Goal: Task Accomplishment & Management: Complete application form

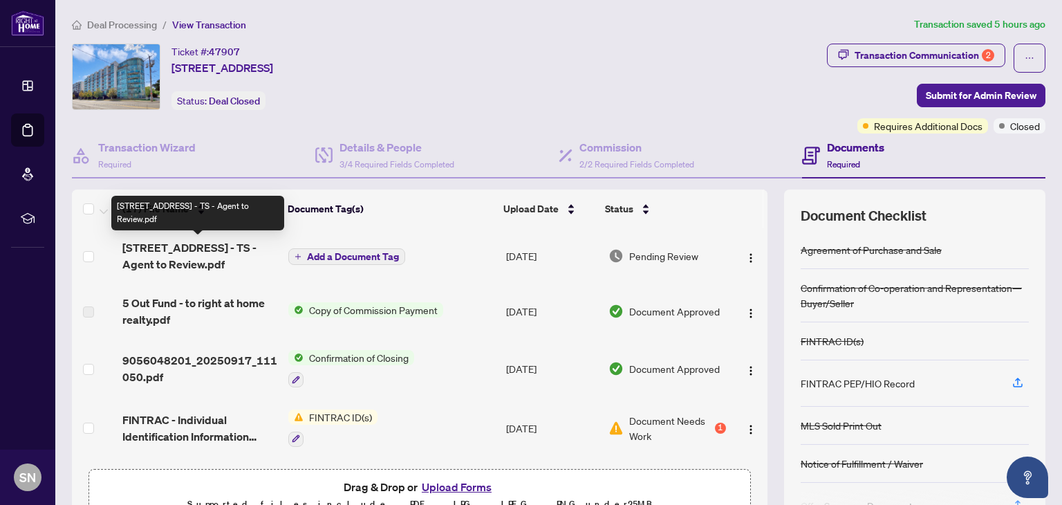
click at [204, 251] on span "[STREET_ADDRESS] - TS - Agent to Review.pdf" at bounding box center [199, 255] width 155 height 33
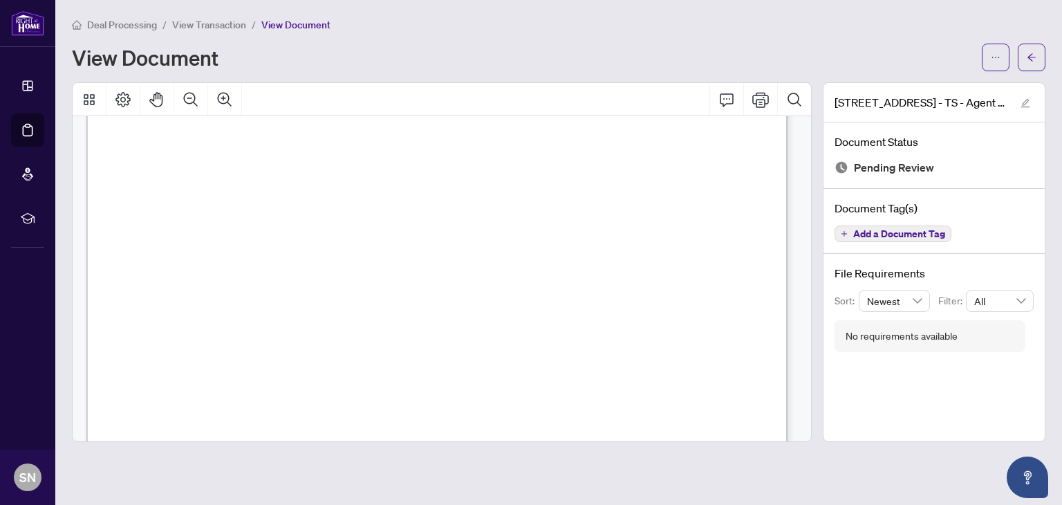
scroll to position [286, 0]
click at [988, 57] on button "button" at bounding box center [996, 58] width 28 height 28
click at [916, 86] on span "Download" at bounding box center [945, 87] width 105 height 15
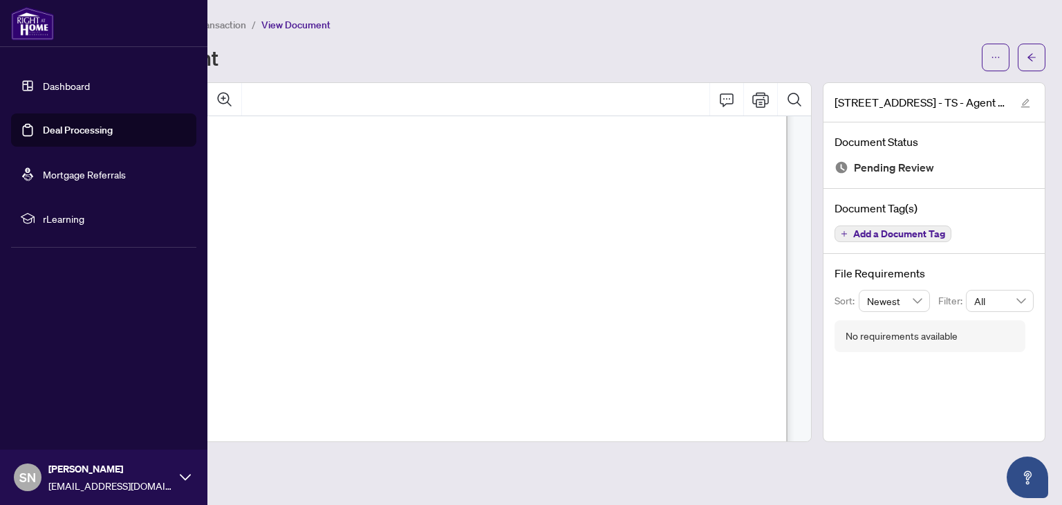
click at [58, 131] on link "Deal Processing" at bounding box center [78, 130] width 70 height 12
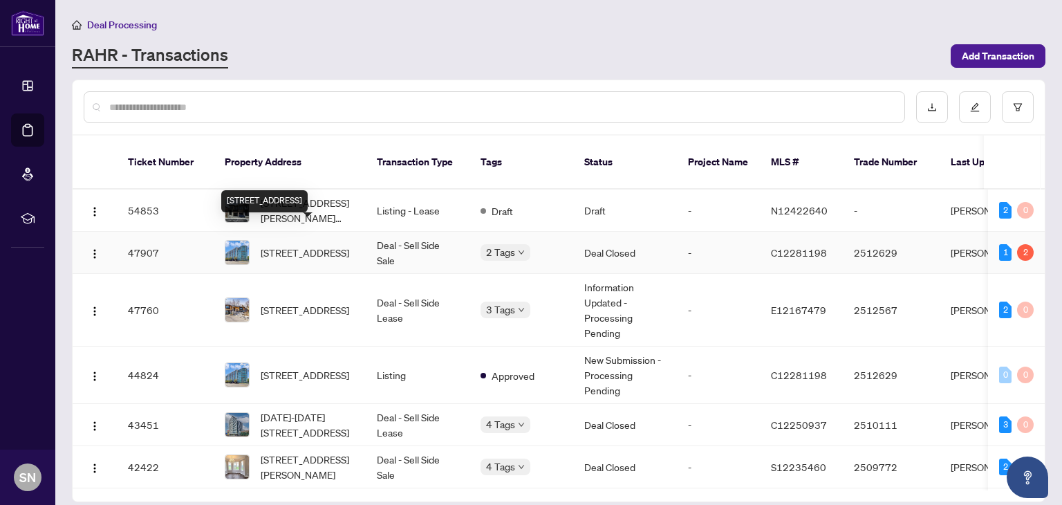
click at [305, 245] on span "[STREET_ADDRESS]" at bounding box center [305, 252] width 89 height 15
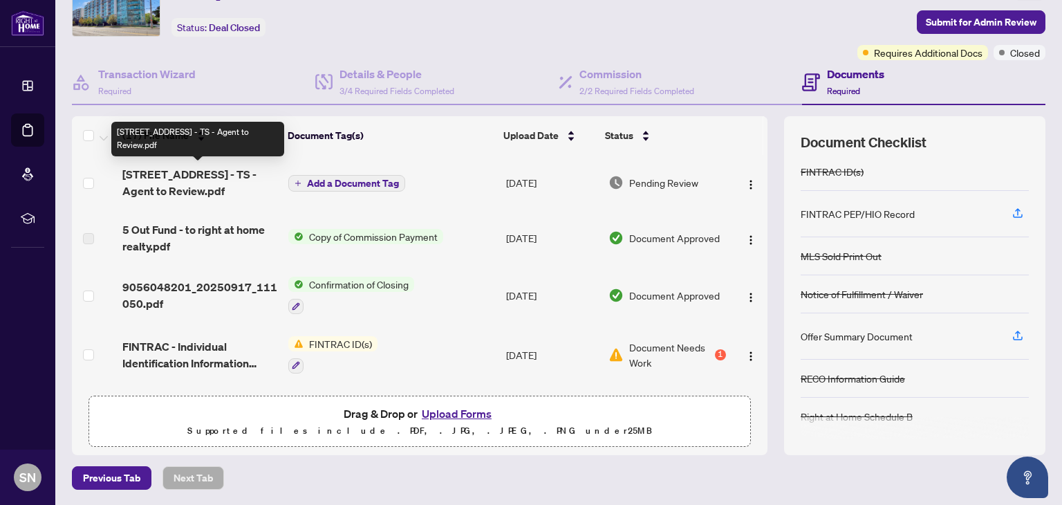
click at [196, 177] on span "[STREET_ADDRESS] - TS - Agent to Review.pdf" at bounding box center [199, 182] width 155 height 33
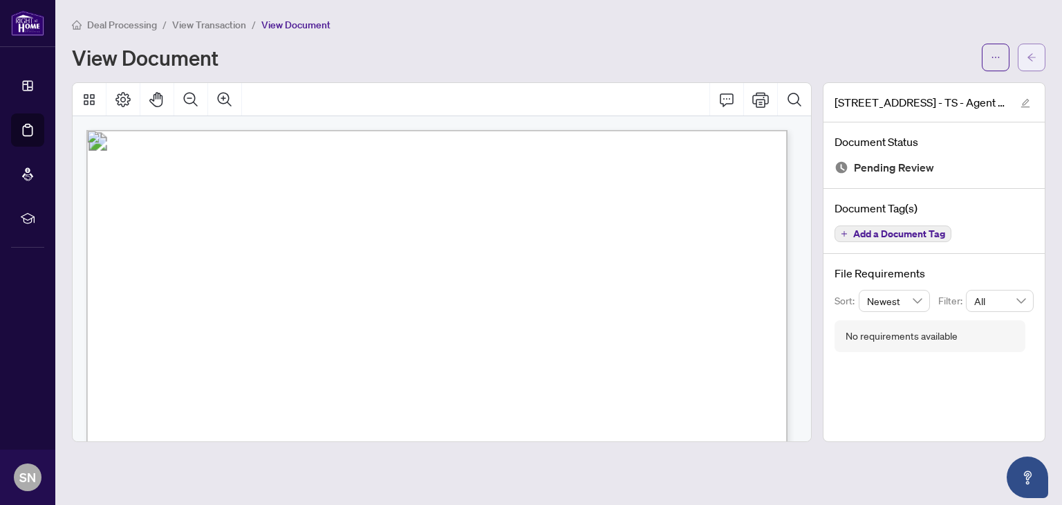
click at [1035, 55] on icon "arrow-left" at bounding box center [1032, 58] width 10 height 10
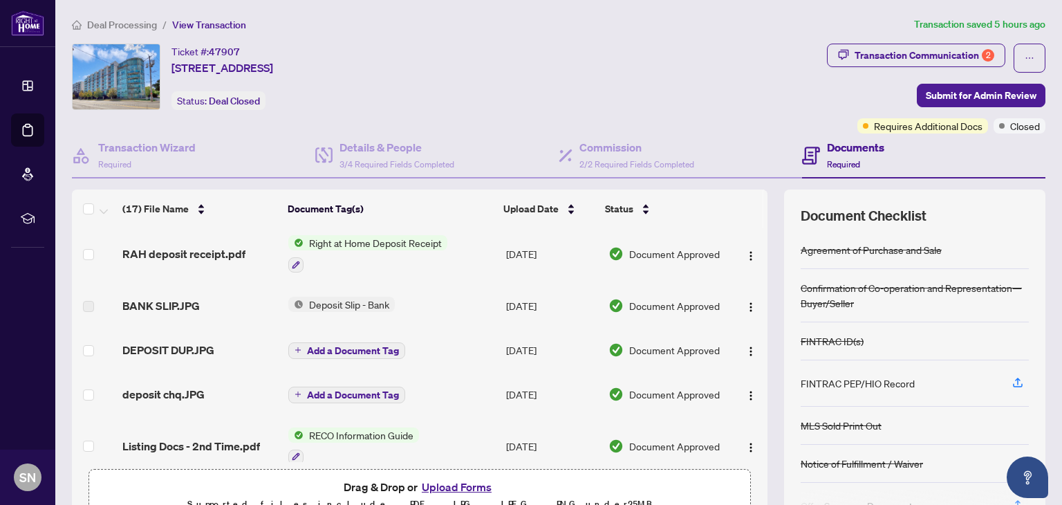
scroll to position [663, 0]
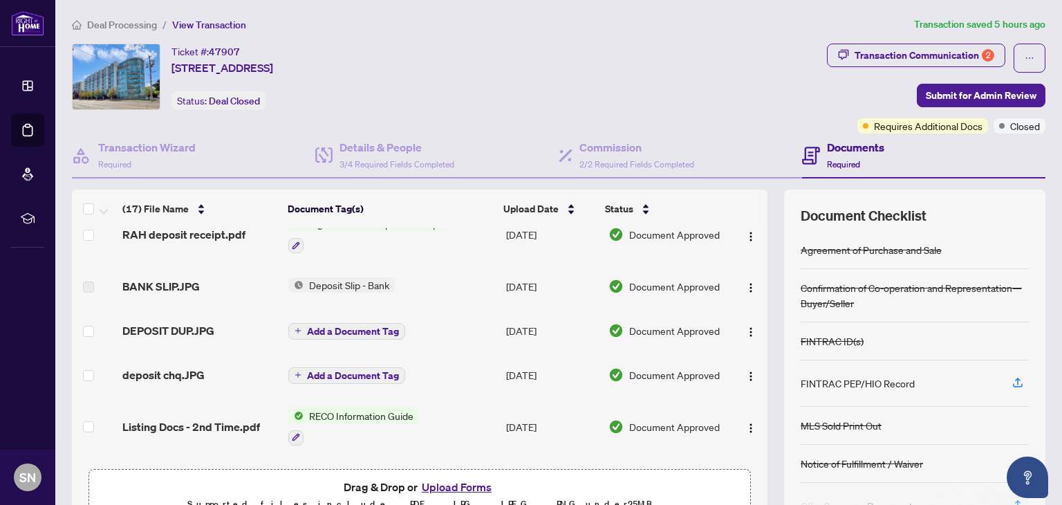
click at [429, 485] on button "Upload Forms" at bounding box center [457, 487] width 78 height 18
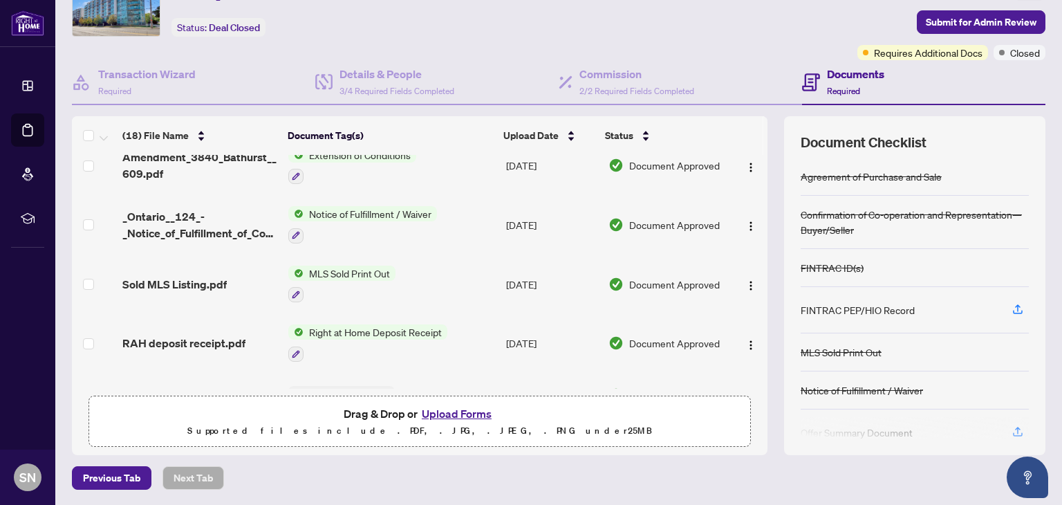
scroll to position [521, 0]
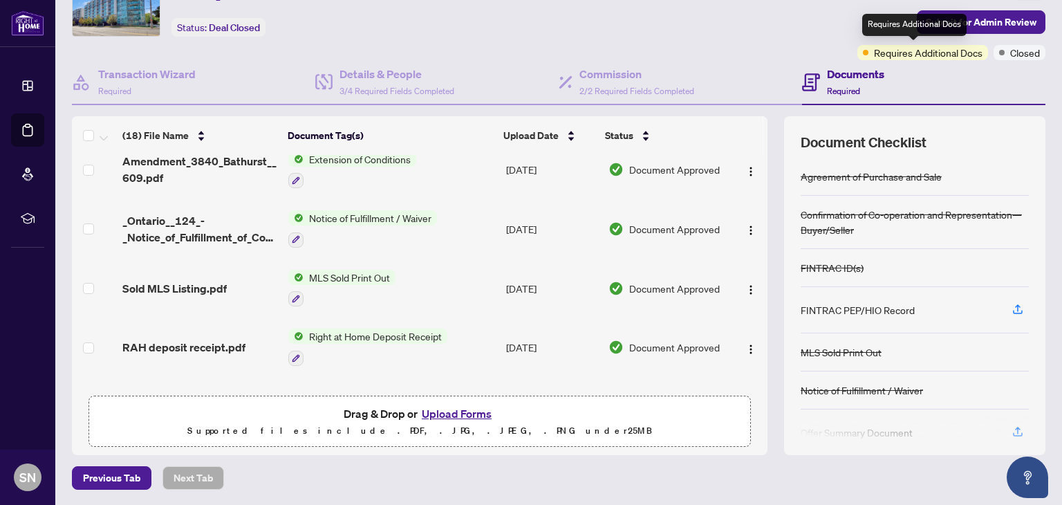
click at [902, 54] on span "Requires Additional Docs" at bounding box center [928, 52] width 109 height 15
click at [834, 74] on h4 "Documents" at bounding box center [855, 74] width 57 height 17
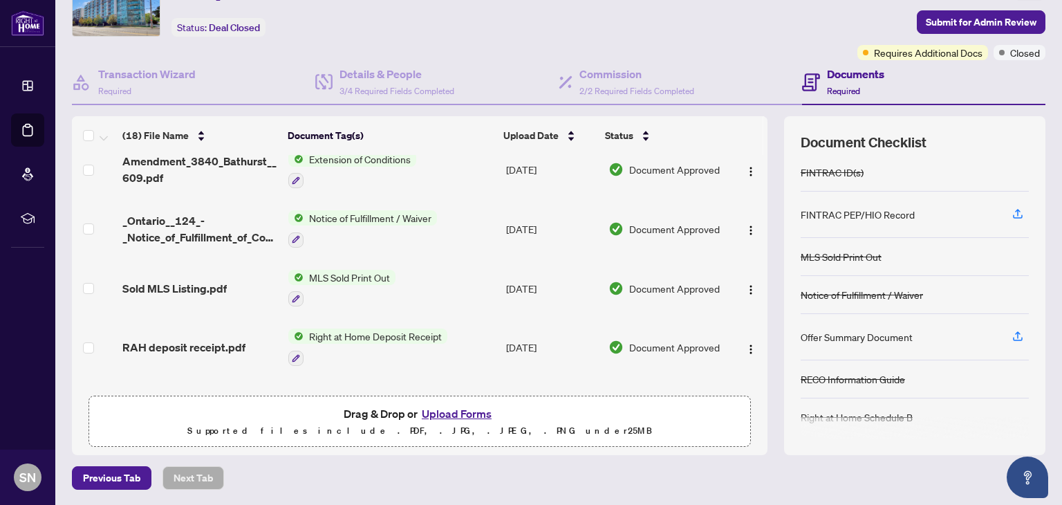
scroll to position [0, 0]
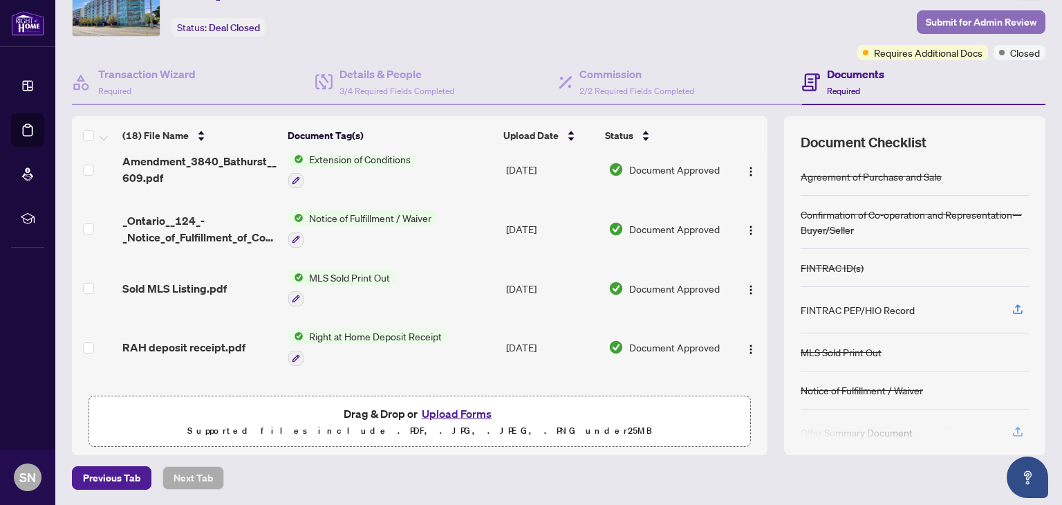
click at [931, 19] on span "Submit for Admin Review" at bounding box center [981, 22] width 111 height 22
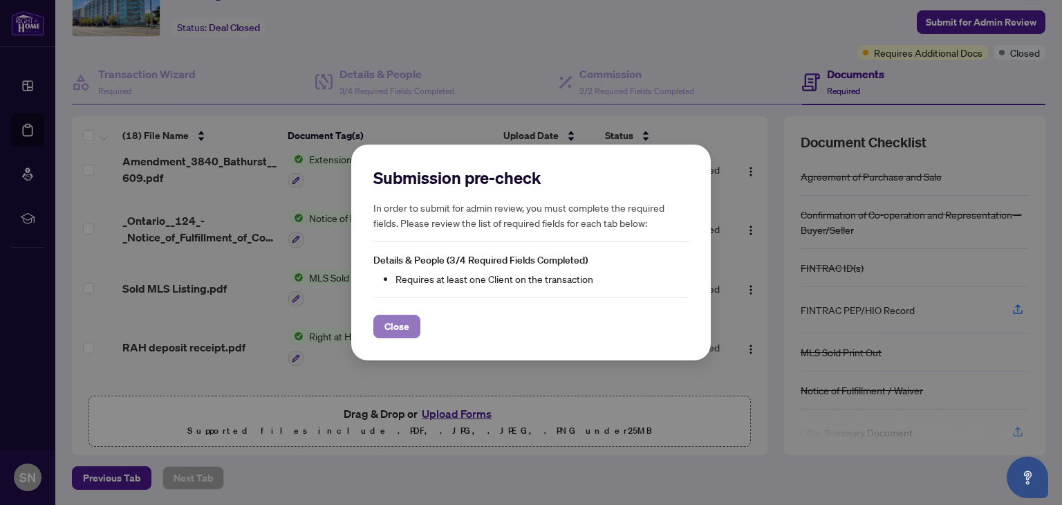
click at [395, 319] on span "Close" at bounding box center [396, 326] width 25 height 22
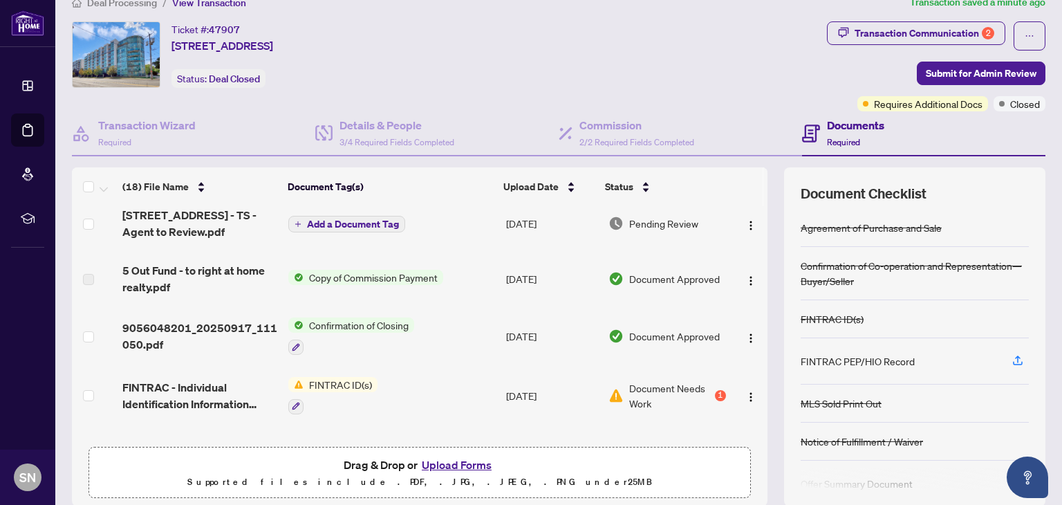
scroll to position [53, 0]
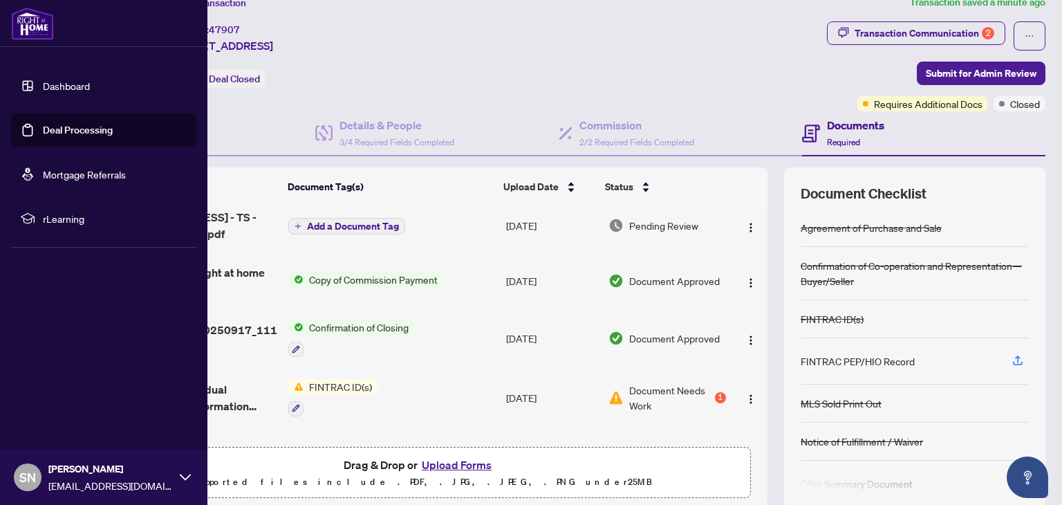
click at [61, 133] on link "Deal Processing" at bounding box center [78, 130] width 70 height 12
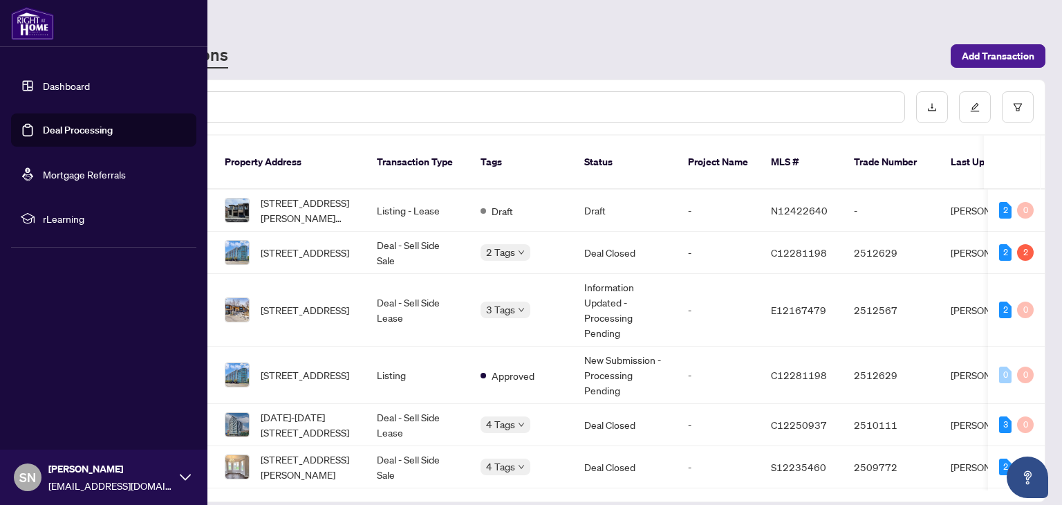
click at [64, 86] on link "Dashboard" at bounding box center [66, 86] width 47 height 12
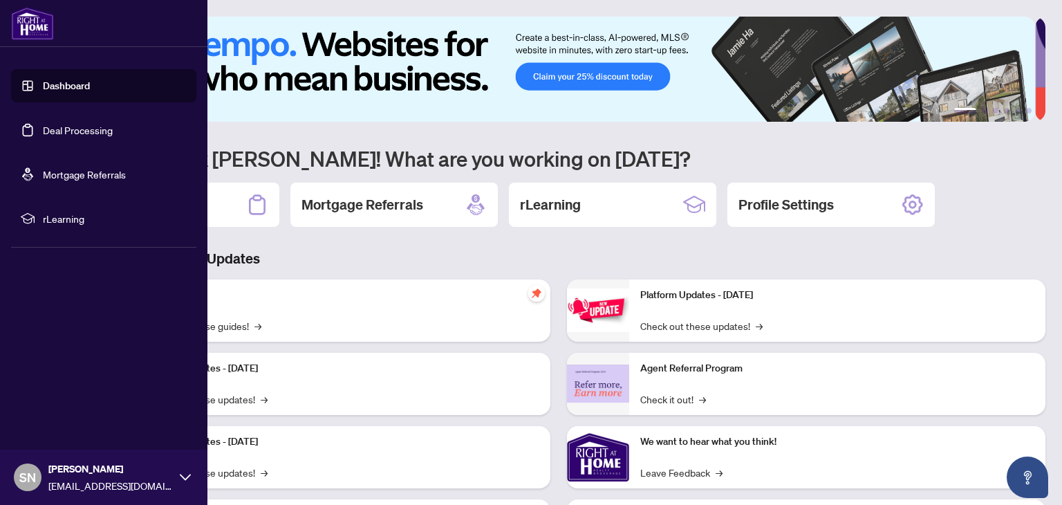
click at [62, 124] on link "Deal Processing" at bounding box center [78, 130] width 70 height 12
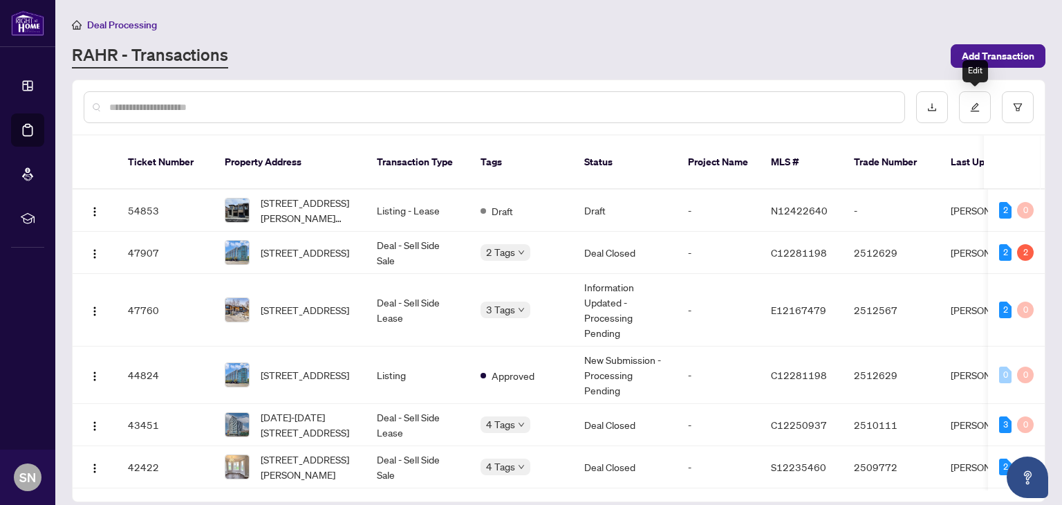
click at [985, 60] on div "Edit" at bounding box center [976, 71] width 26 height 22
click at [1014, 53] on span "Add Transaction" at bounding box center [998, 56] width 73 height 22
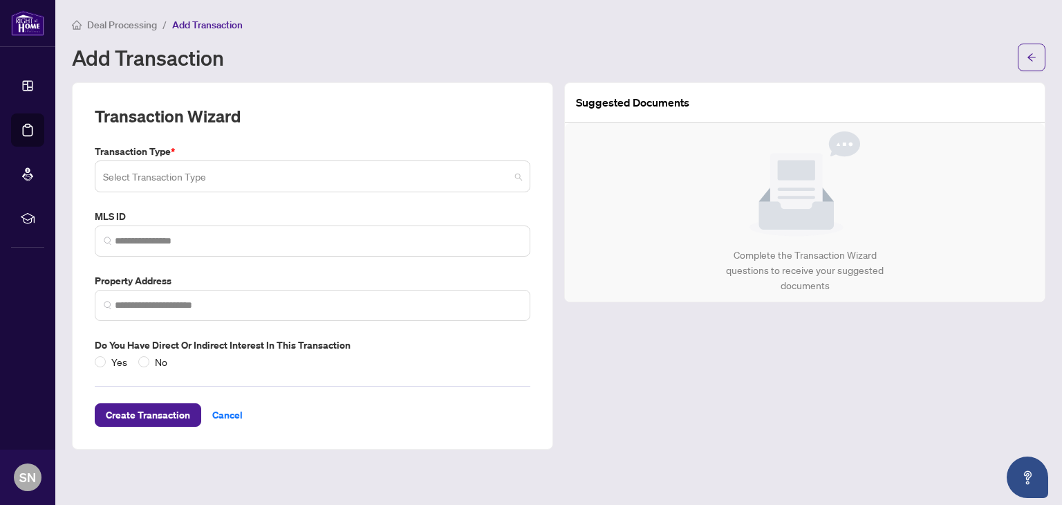
click at [167, 176] on input "search" at bounding box center [306, 178] width 407 height 30
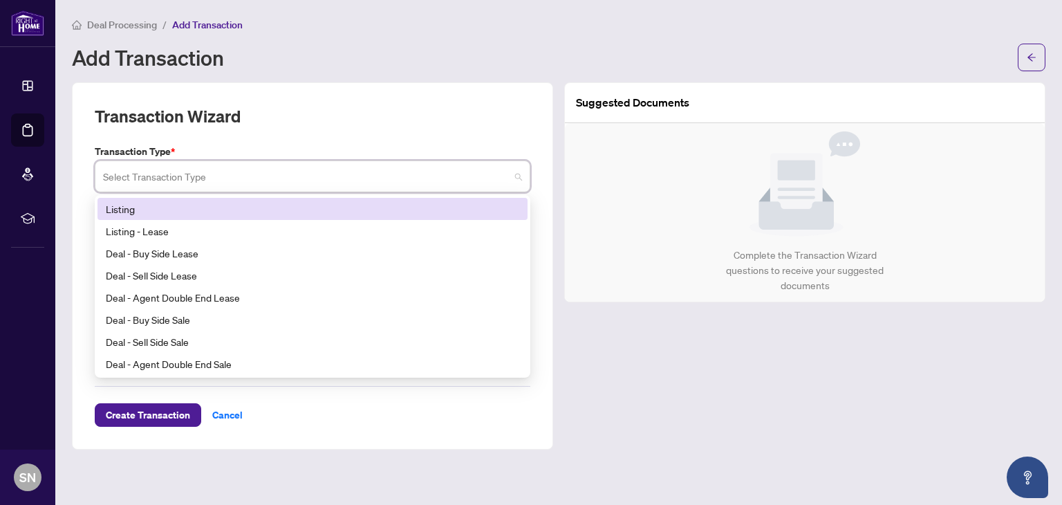
click at [149, 206] on div "Listing" at bounding box center [313, 208] width 414 height 15
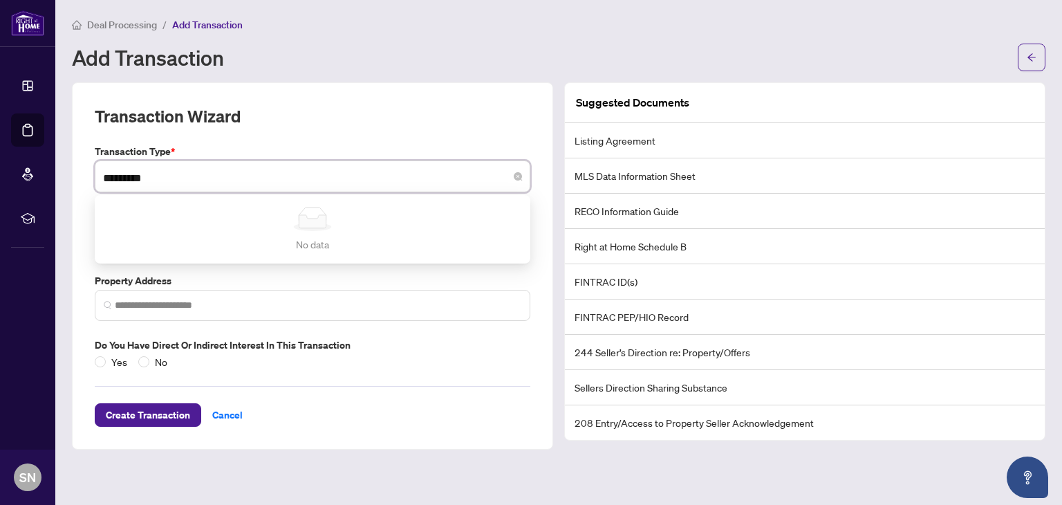
click at [326, 176] on input "*********" at bounding box center [306, 178] width 407 height 30
type input "*********"
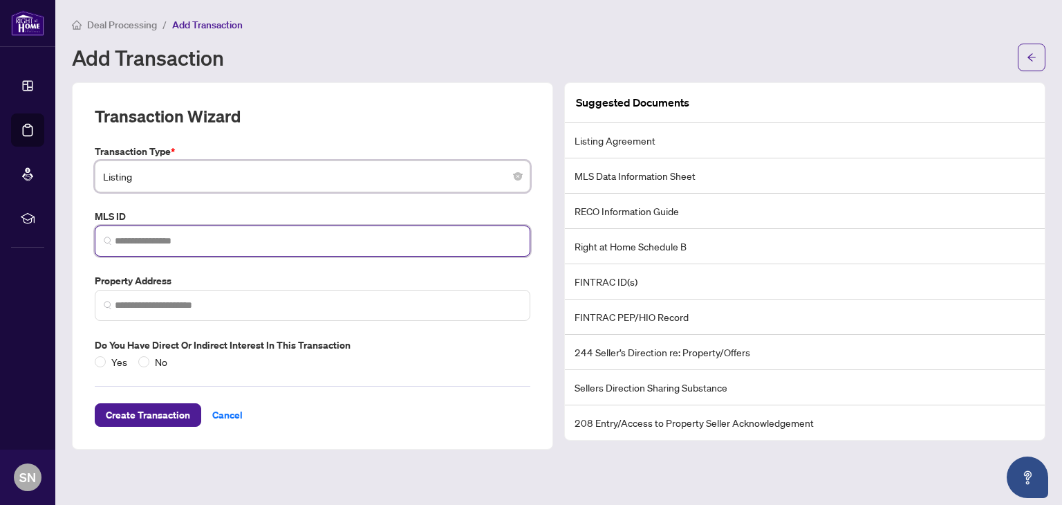
click at [129, 245] on input "search" at bounding box center [318, 241] width 407 height 15
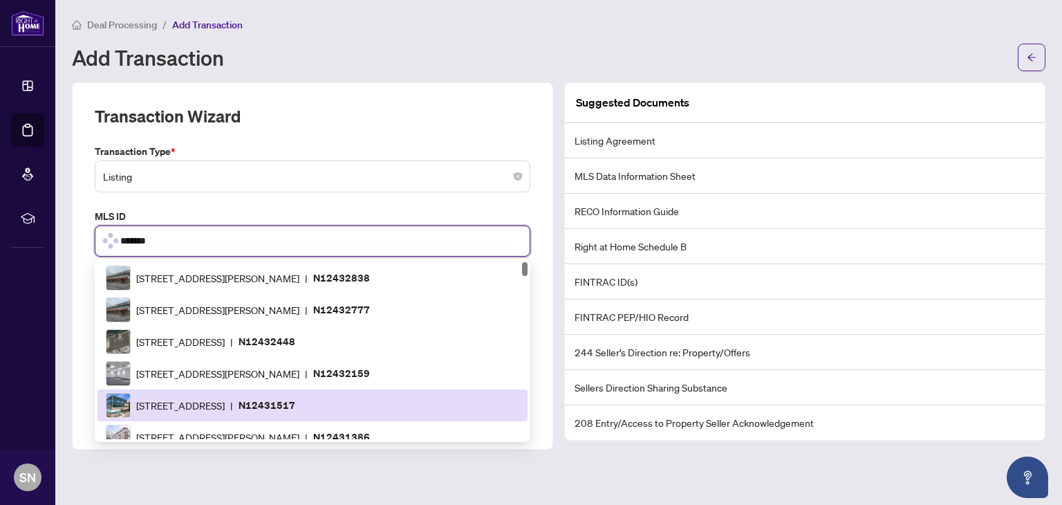
scroll to position [77, 0]
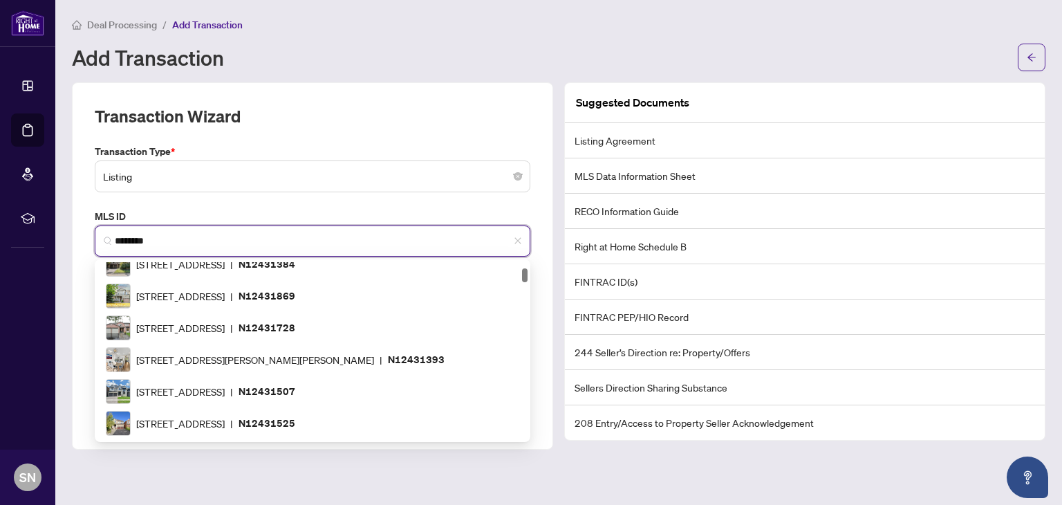
type input "*********"
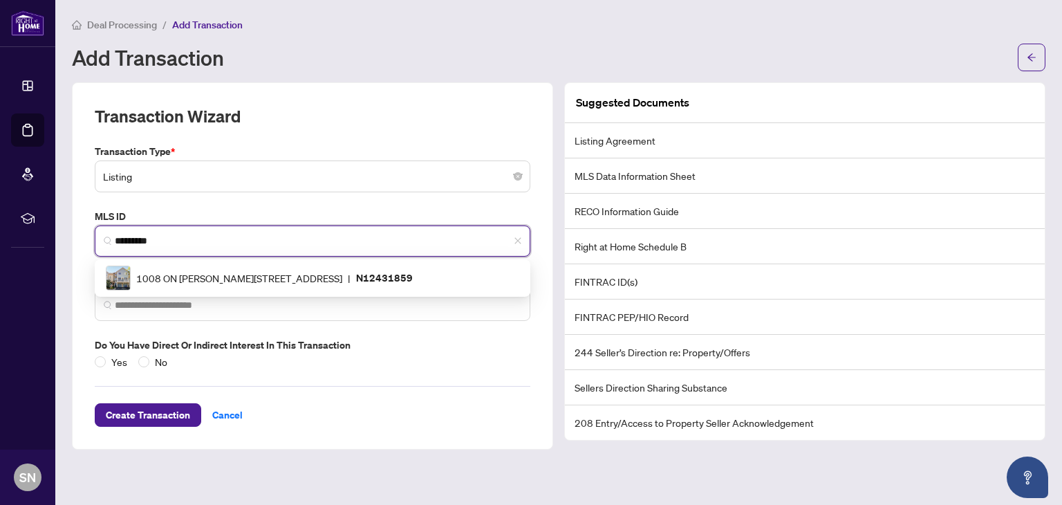
scroll to position [0, 0]
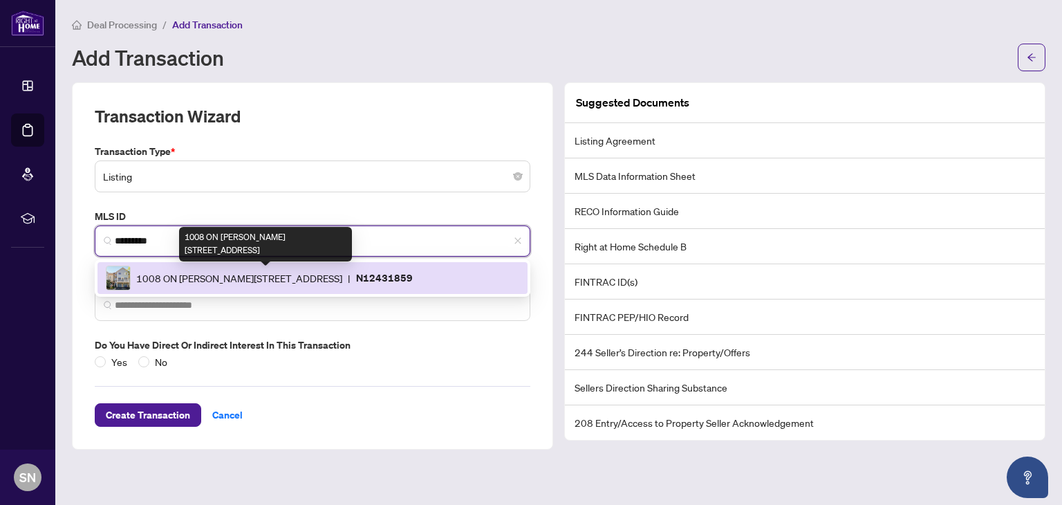
click at [169, 275] on span "1008 ON BOGART Circ, Newmarket, Ontario L3Y 8T4, Canada" at bounding box center [239, 277] width 206 height 15
type input "**********"
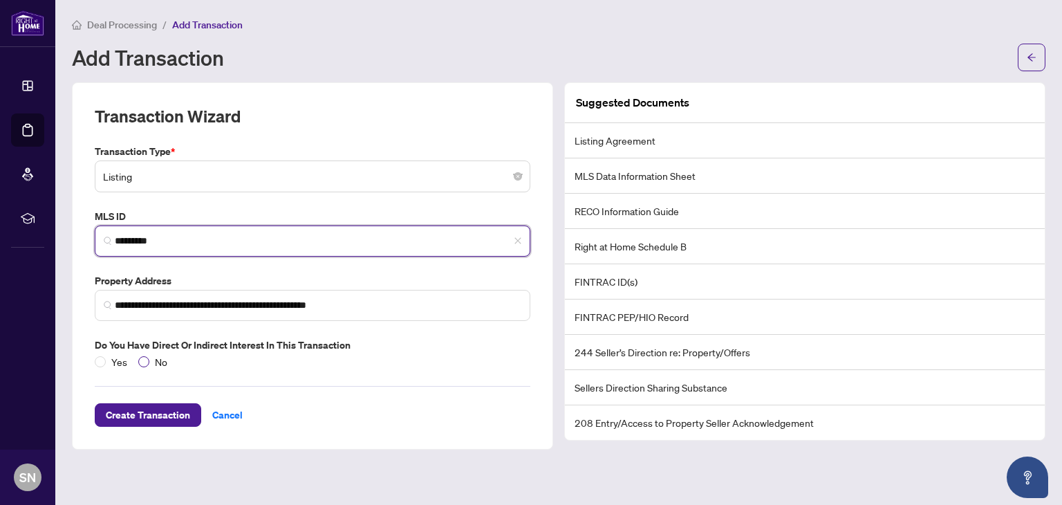
type input "*********"
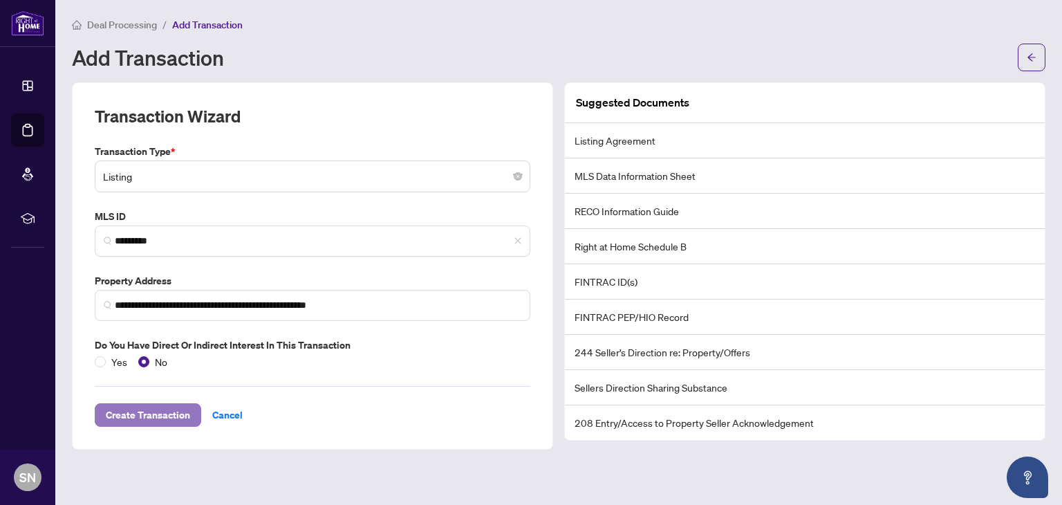
click at [156, 410] on span "Create Transaction" at bounding box center [148, 415] width 84 height 22
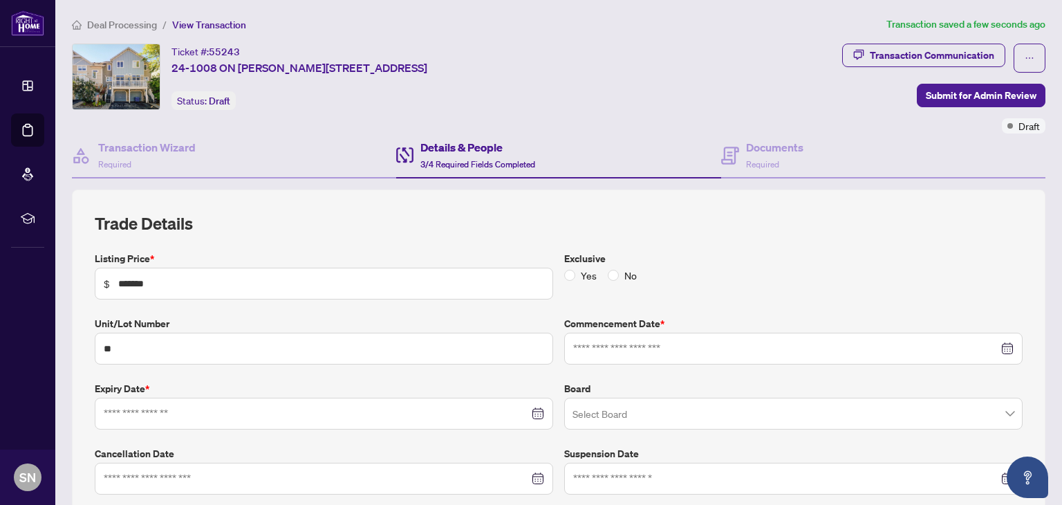
type input "**********"
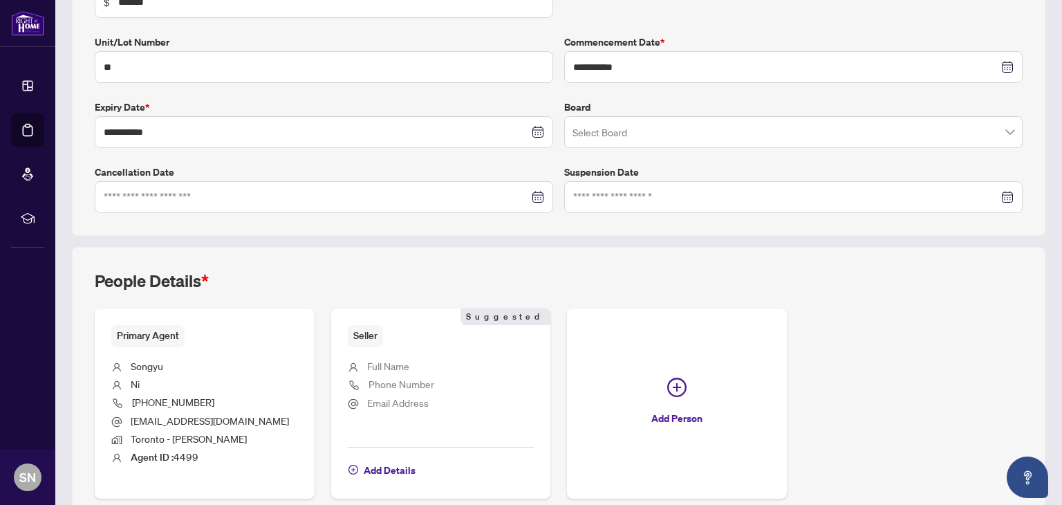
scroll to position [346, 0]
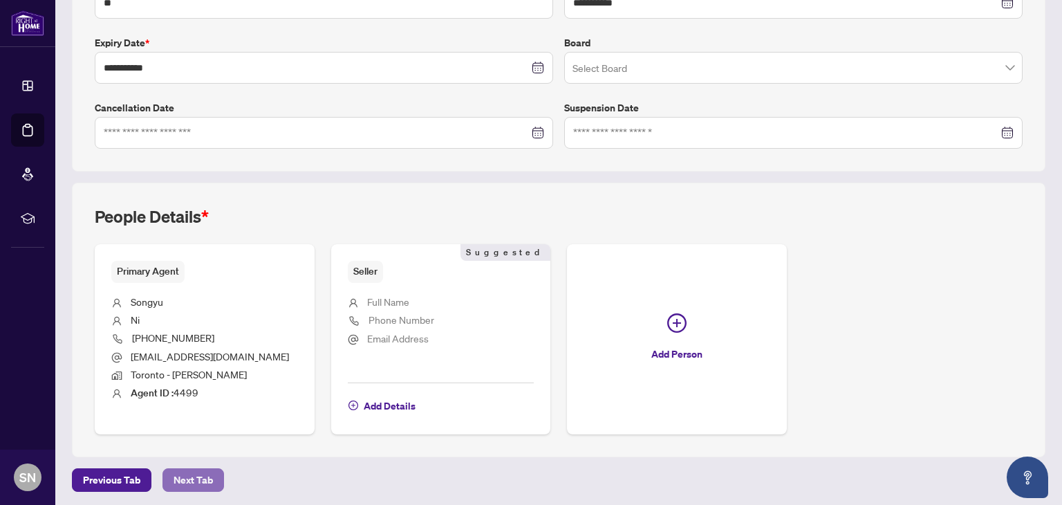
click at [204, 474] on button "Next Tab" at bounding box center [194, 480] width 62 height 24
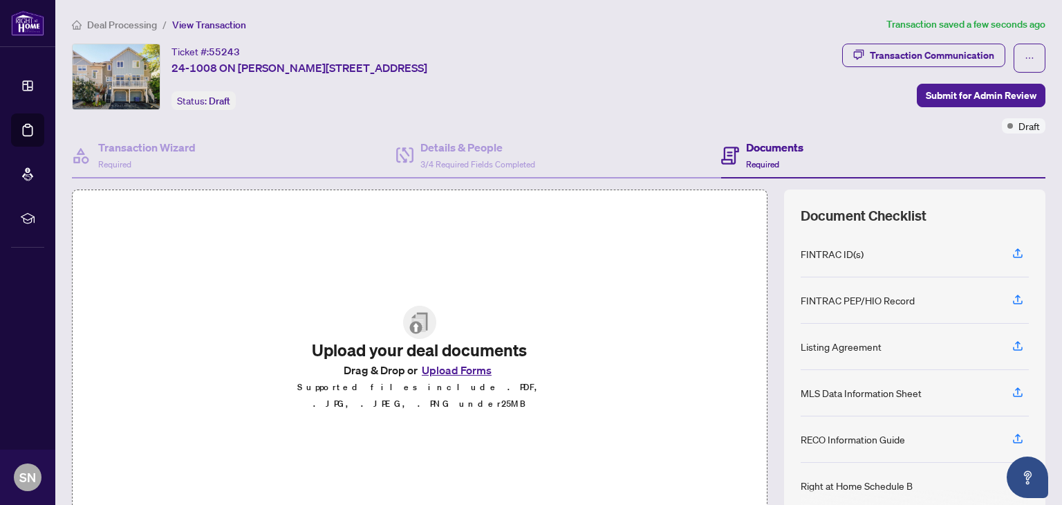
click at [441, 378] on button "Upload Forms" at bounding box center [457, 370] width 78 height 18
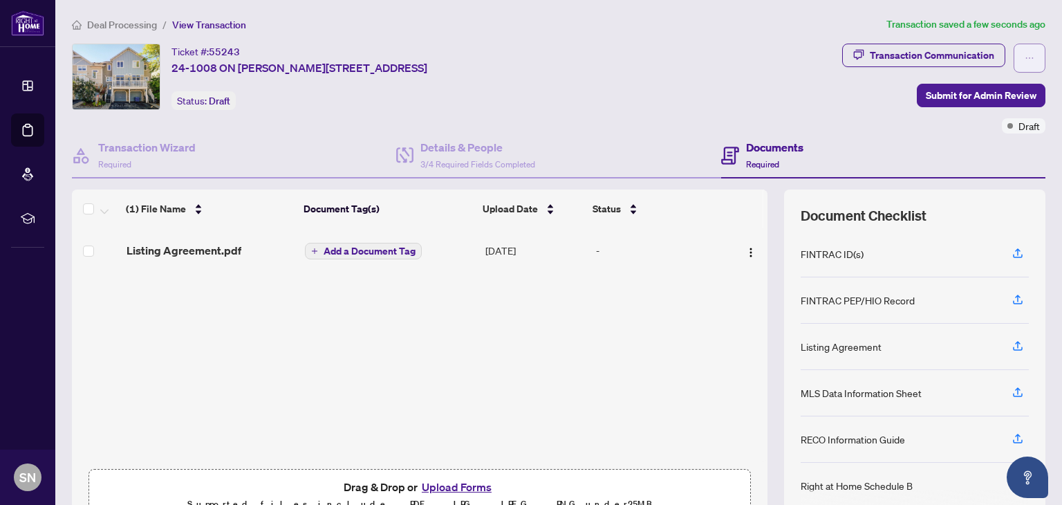
click at [1025, 54] on icon "ellipsis" at bounding box center [1030, 58] width 10 height 10
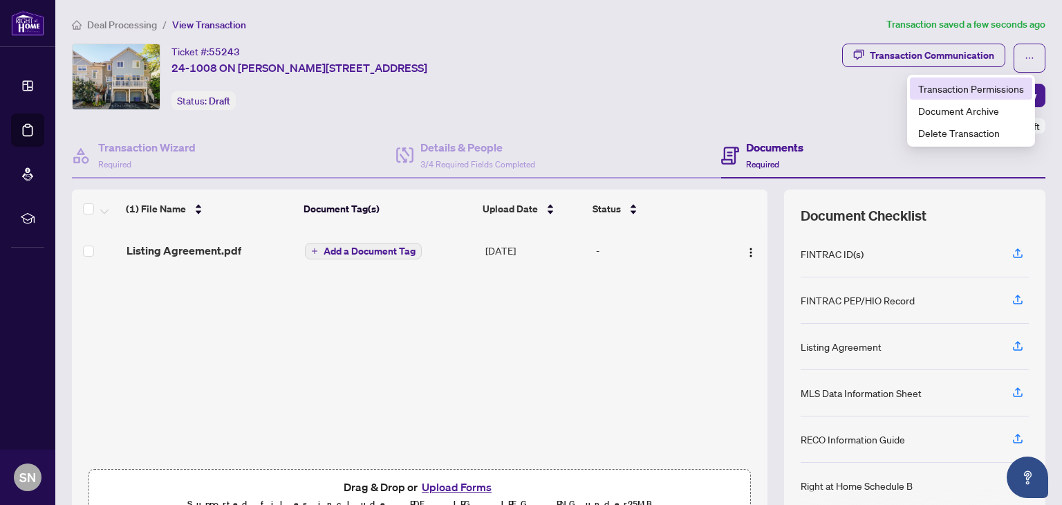
click at [982, 91] on span "Transaction Permissions" at bounding box center [971, 88] width 106 height 15
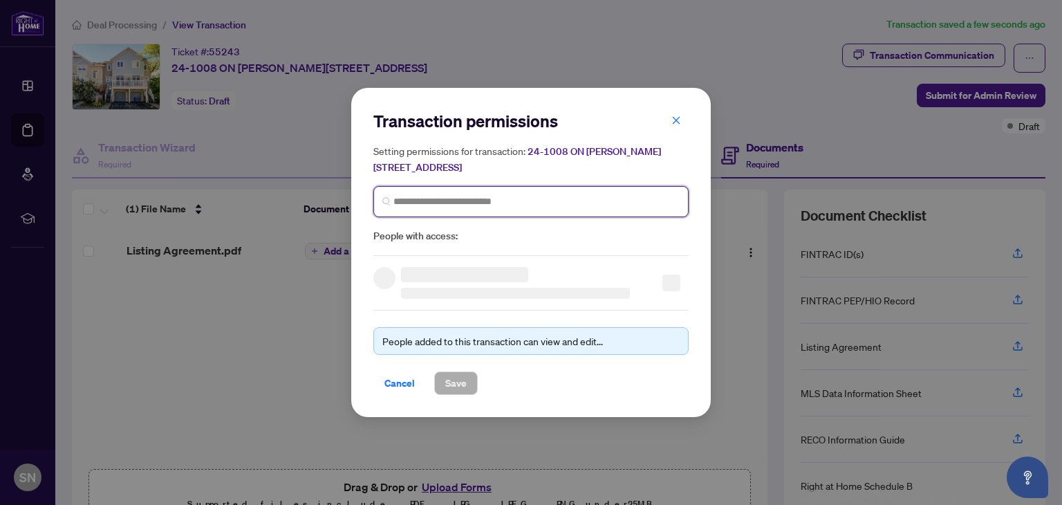
click at [441, 206] on input "search" at bounding box center [536, 201] width 286 height 15
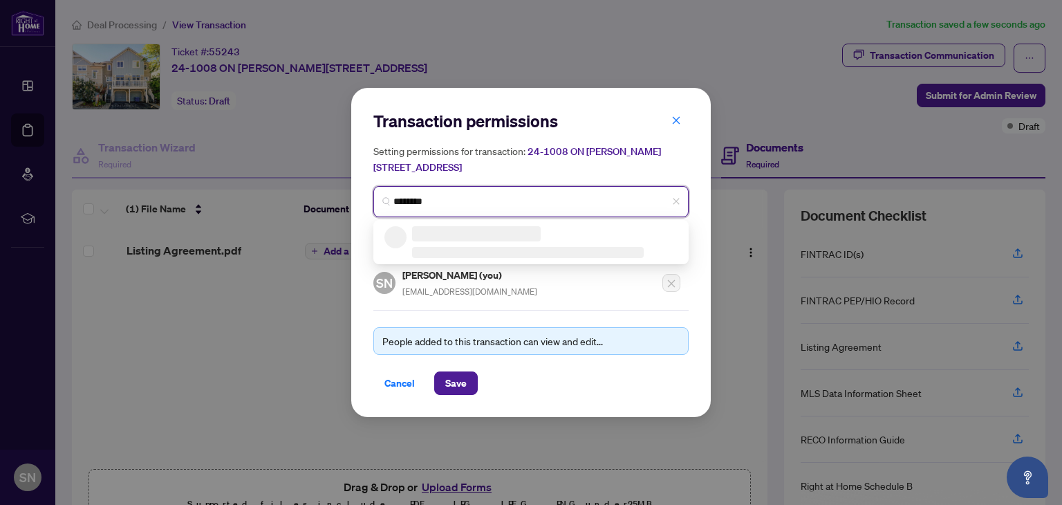
type input "*********"
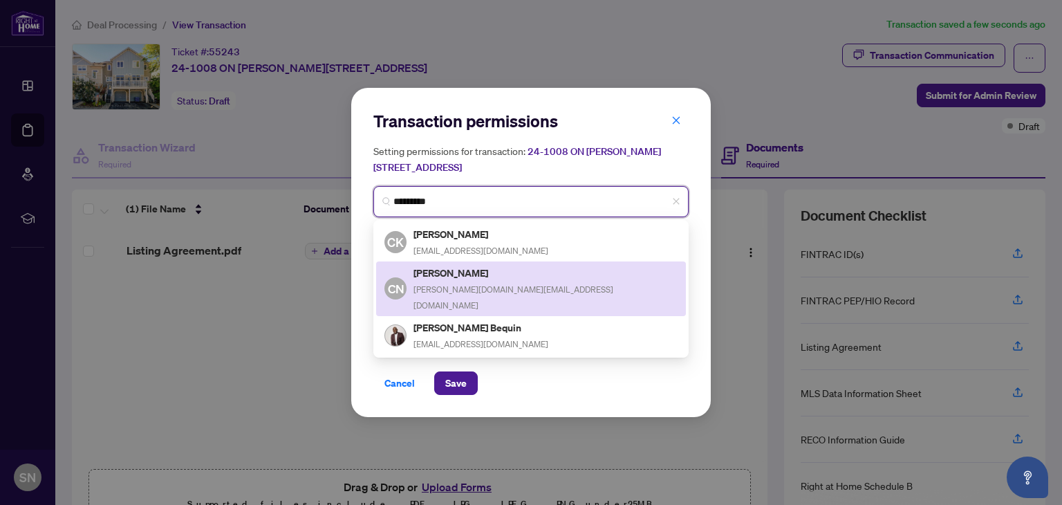
click at [432, 269] on h5 "Calvin Ni" at bounding box center [546, 273] width 264 height 16
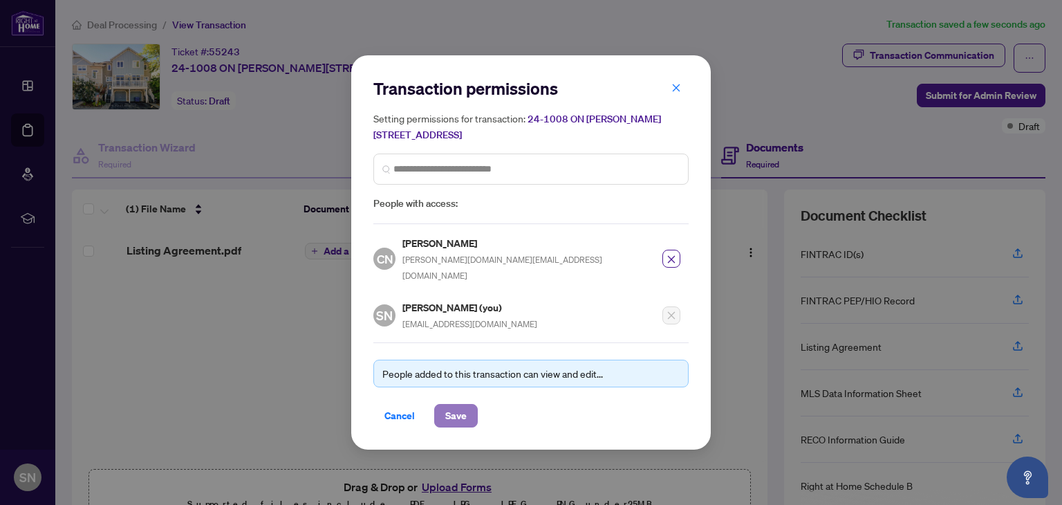
click at [445, 407] on span "Save" at bounding box center [455, 416] width 21 height 22
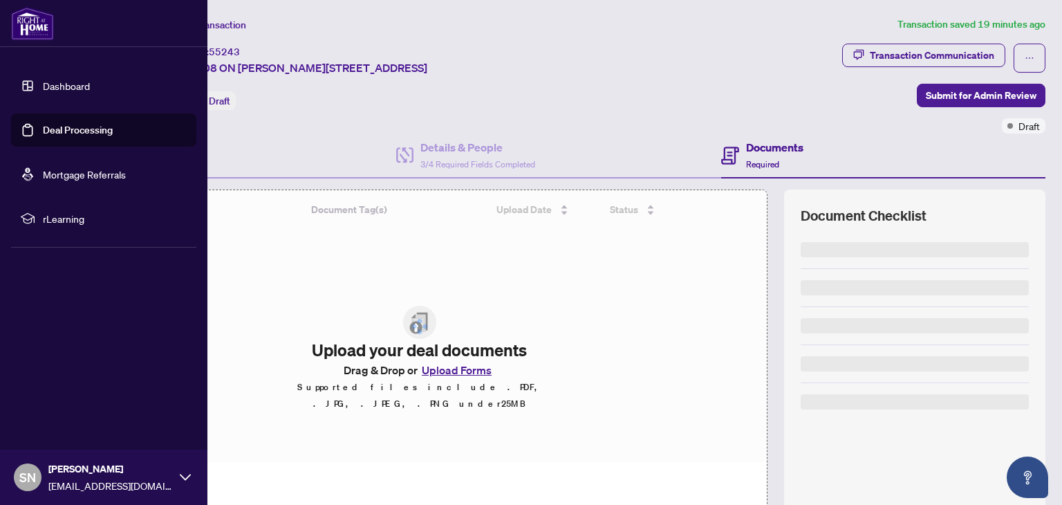
click at [55, 128] on link "Deal Processing" at bounding box center [78, 130] width 70 height 12
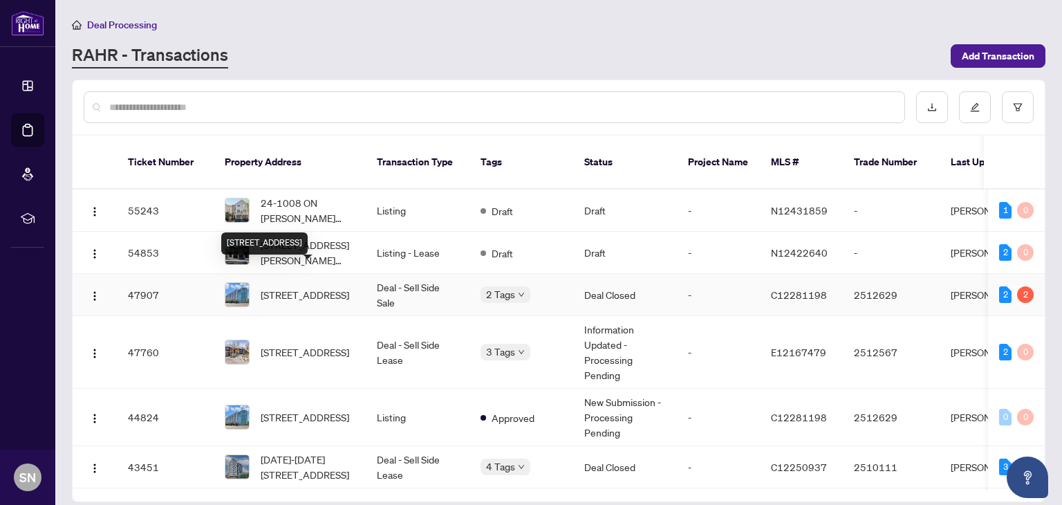
click at [301, 287] on span "[STREET_ADDRESS]" at bounding box center [305, 294] width 89 height 15
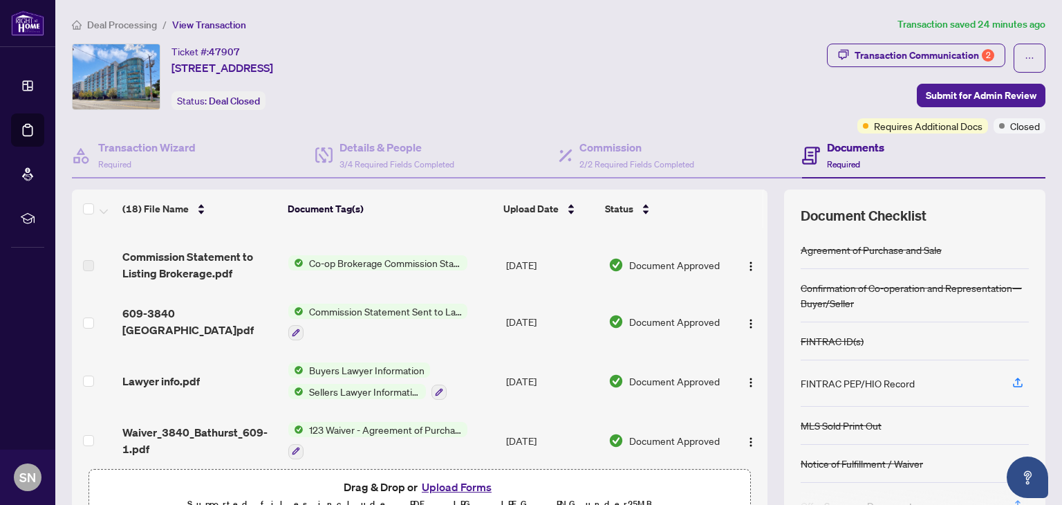
scroll to position [270, 0]
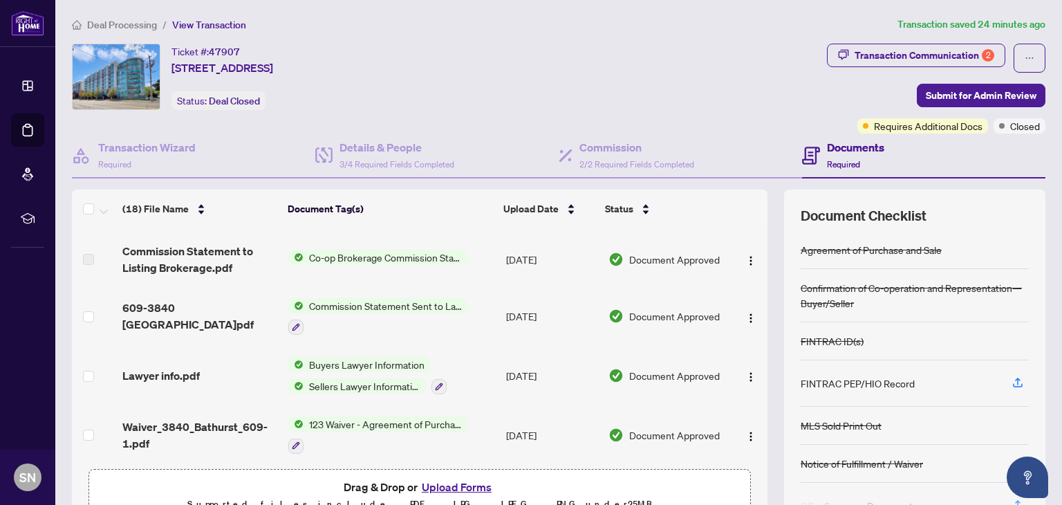
click at [443, 488] on button "Upload Forms" at bounding box center [457, 487] width 78 height 18
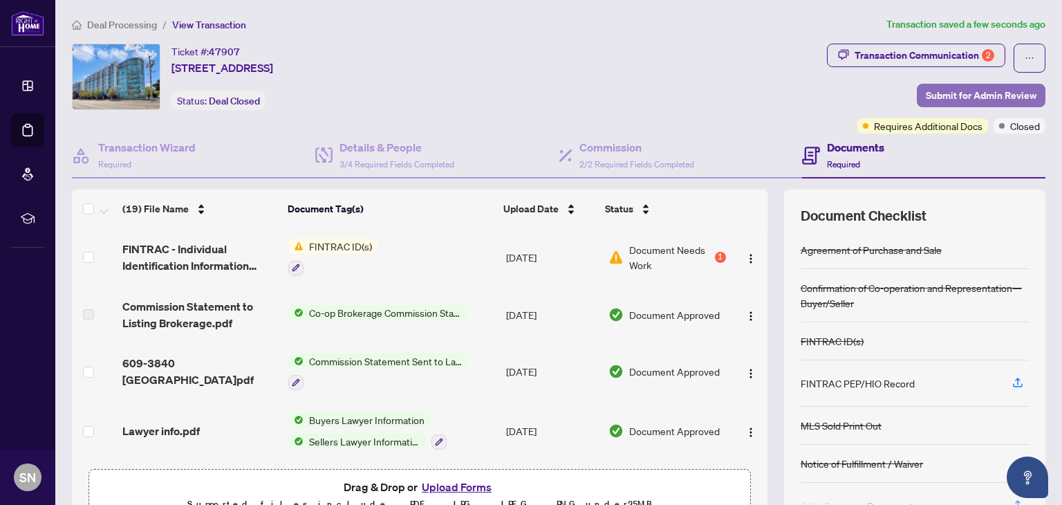
click at [966, 98] on span "Submit for Admin Review" at bounding box center [981, 95] width 111 height 22
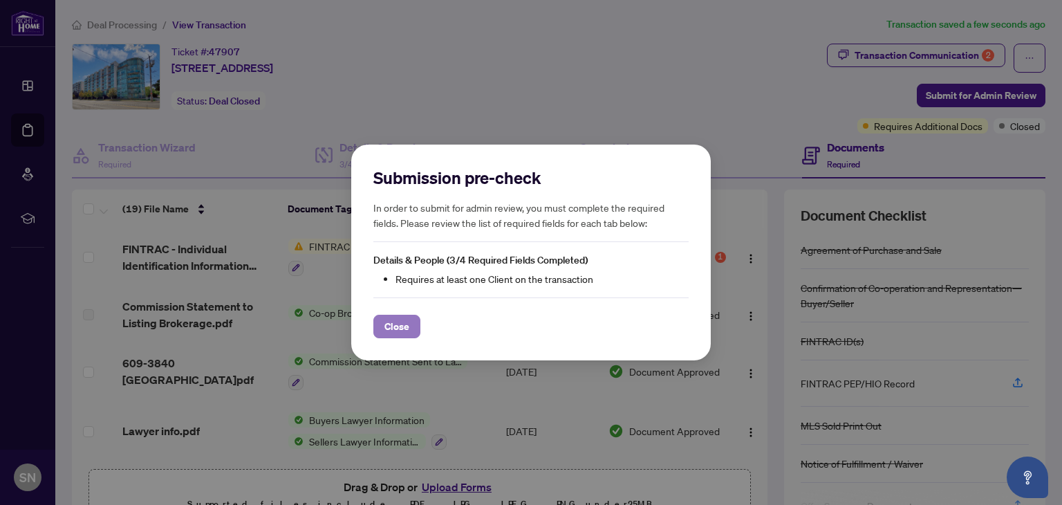
click at [414, 323] on button "Close" at bounding box center [396, 327] width 47 height 24
